Goal: Navigation & Orientation: Understand site structure

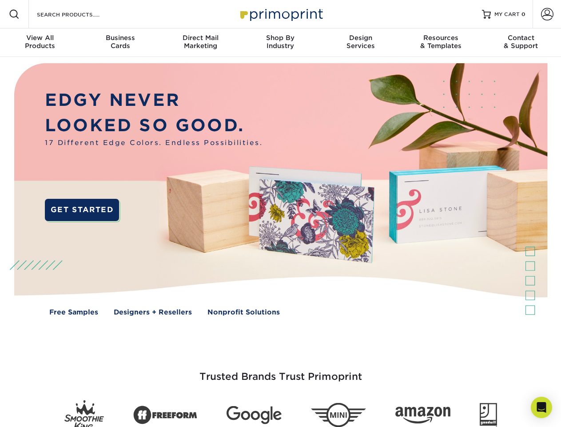
click at [280, 213] on img at bounding box center [280, 196] width 555 height 278
click at [14, 14] on span at bounding box center [14, 14] width 11 height 11
click at [547, 14] on span at bounding box center [547, 14] width 12 height 12
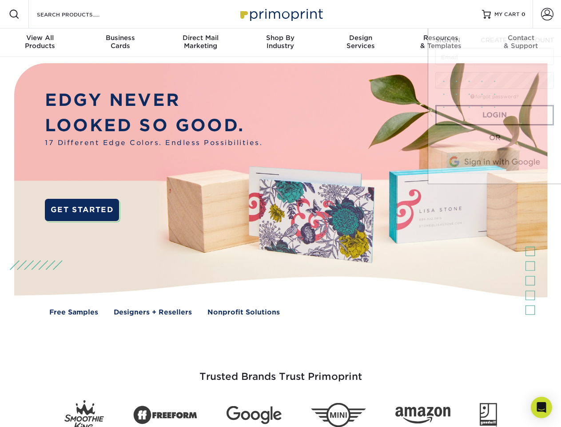
click at [40, 43] on div "View All Products" at bounding box center [40, 42] width 80 height 16
click at [120, 43] on div "Business Cards" at bounding box center [120, 42] width 80 height 16
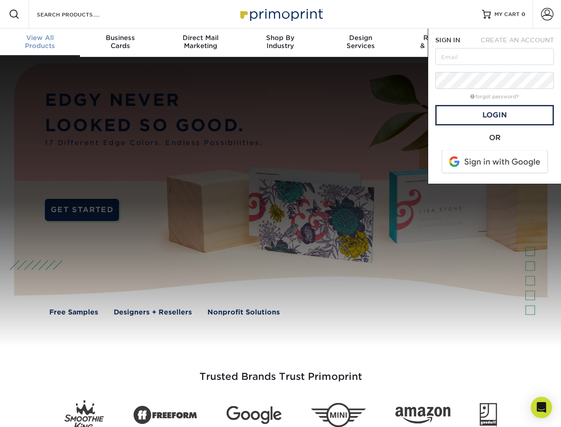
click at [200, 43] on div "Direct Mail Marketing" at bounding box center [200, 42] width 80 height 16
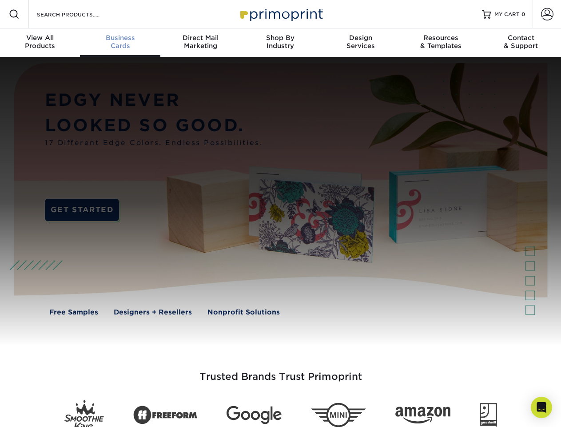
click at [280, 43] on div "Shop By Industry" at bounding box center [280, 42] width 80 height 16
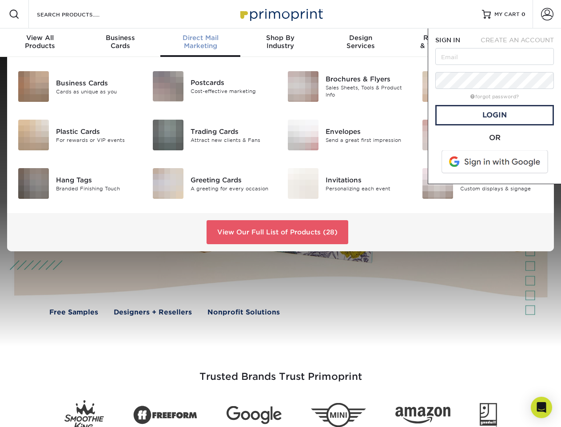
click at [361, 43] on div "Design Services" at bounding box center [361, 42] width 80 height 16
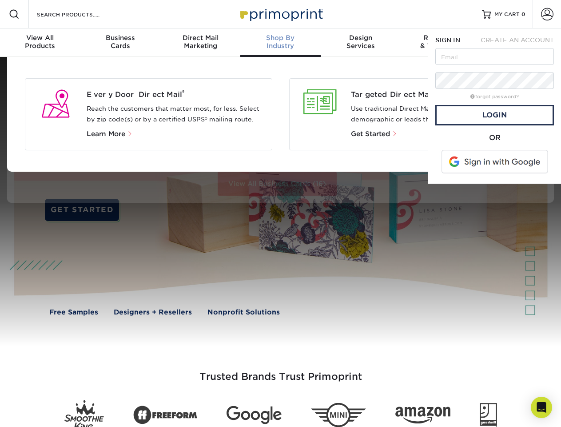
click at [441, 43] on span "SIGN IN" at bounding box center [447, 39] width 25 height 7
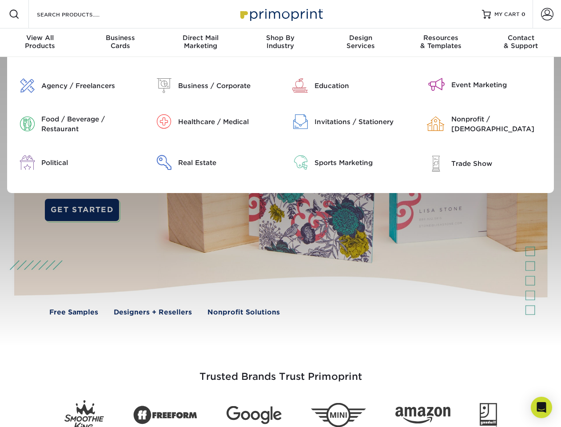
click at [521, 43] on div "Contact & Support" at bounding box center [521, 42] width 80 height 16
